Goal: Task Accomplishment & Management: Manage account settings

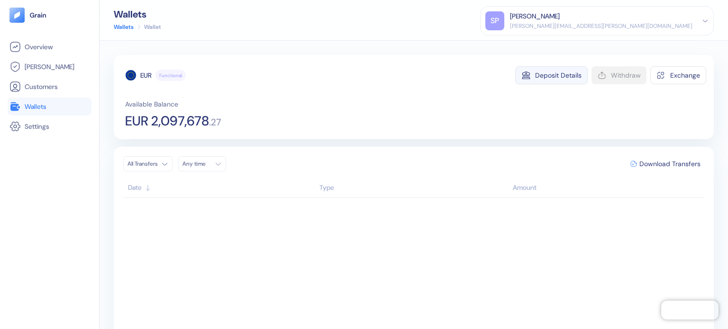
click at [541, 80] on button "Deposit Details" at bounding box center [551, 75] width 73 height 18
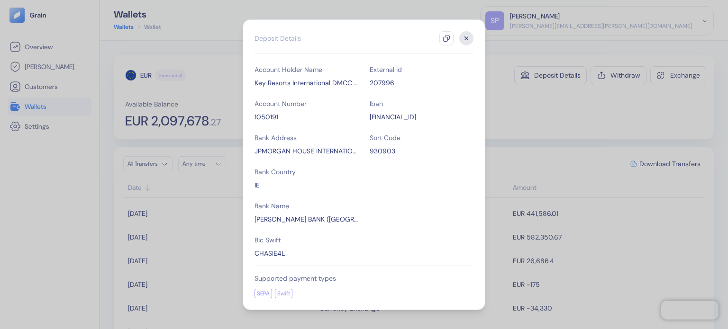
click at [448, 36] on icon "button" at bounding box center [447, 39] width 8 height 8
click at [472, 30] on div "Hidden title for resolving console warnings Deposit Details Account Holder Name…" at bounding box center [364, 164] width 243 height 291
click at [468, 35] on icon "button" at bounding box center [466, 38] width 14 height 14
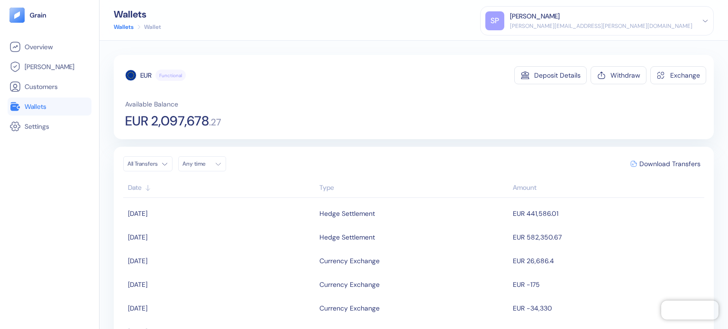
click at [40, 105] on span "Wallets" at bounding box center [36, 106] width 22 height 9
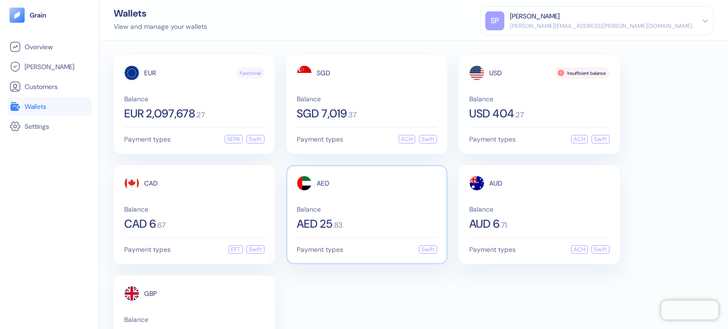
click at [290, 203] on div "AED Balance AED 25 . 83 Payment types Swift" at bounding box center [366, 214] width 161 height 99
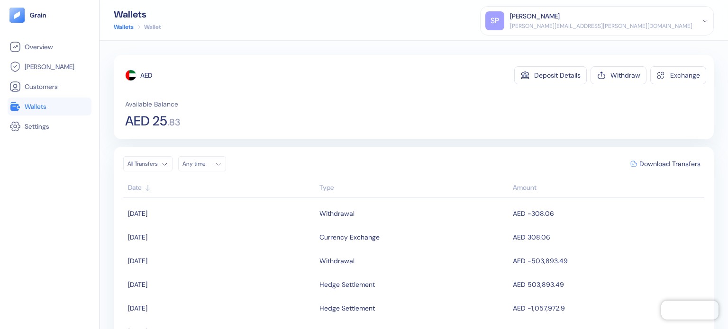
click at [152, 161] on html "Pingdom Check: App Online Overview [PERSON_NAME] Customers Wallets Settings Wal…" at bounding box center [364, 164] width 728 height 329
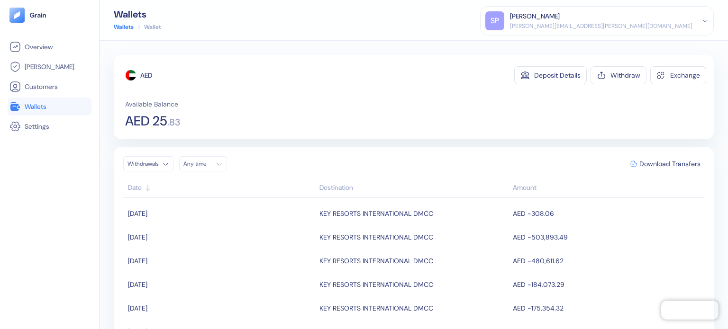
drag, startPoint x: 410, startPoint y: 83, endPoint x: 446, endPoint y: 192, distance: 114.7
click at [410, 83] on div "AED Deposit Details Withdraw Exchange" at bounding box center [415, 75] width 581 height 18
click at [42, 110] on span "Wallets" at bounding box center [36, 106] width 22 height 9
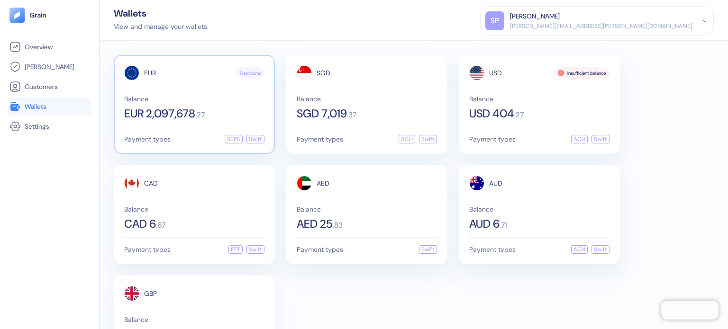
click at [164, 101] on span "Balance" at bounding box center [194, 99] width 140 height 7
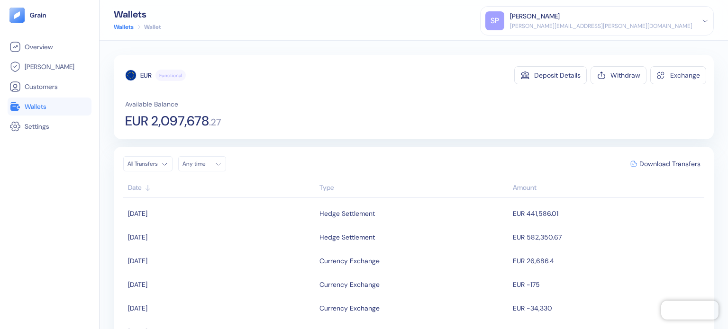
click at [398, 101] on div "Available Balance EUR 2,097,678 . 27" at bounding box center [415, 114] width 581 height 28
click at [397, 104] on div "Available Balance EUR 2,097,678 . 27" at bounding box center [415, 114] width 581 height 28
click at [68, 102] on link "Wallets" at bounding box center [49, 106] width 80 height 11
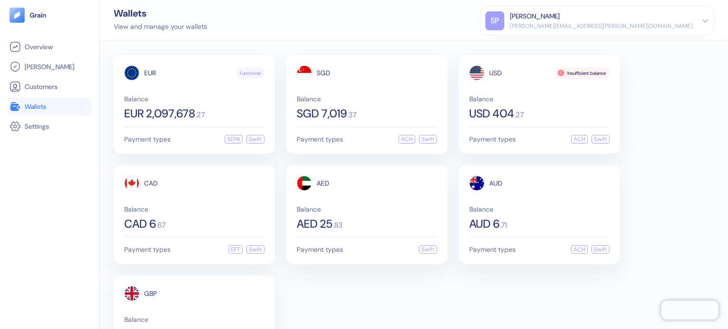
click at [680, 107] on div "EUR Functional Balance EUR 2,097,678 . 27 Payment types SEPA Swift SGD Balance …" at bounding box center [414, 215] width 600 height 320
click at [659, 83] on div "EUR Functional Balance EUR 2,097,678 . 27 Payment types SEPA Swift SGD Balance …" at bounding box center [414, 215] width 600 height 320
click at [659, 97] on div "EUR Functional Balance EUR 2,097,678 . 27 Payment types SEPA Swift SGD Balance …" at bounding box center [414, 215] width 600 height 320
click at [332, 12] on div "Wallets View and manage your wallets [PERSON_NAME] Patil [EMAIL_ADDRESS][PERSON…" at bounding box center [414, 20] width 629 height 41
click at [336, 28] on div "Wallets View and manage your wallets [PERSON_NAME] Patil [EMAIL_ADDRESS][PERSON…" at bounding box center [414, 20] width 629 height 41
